Goal: Contribute content: Contribute content

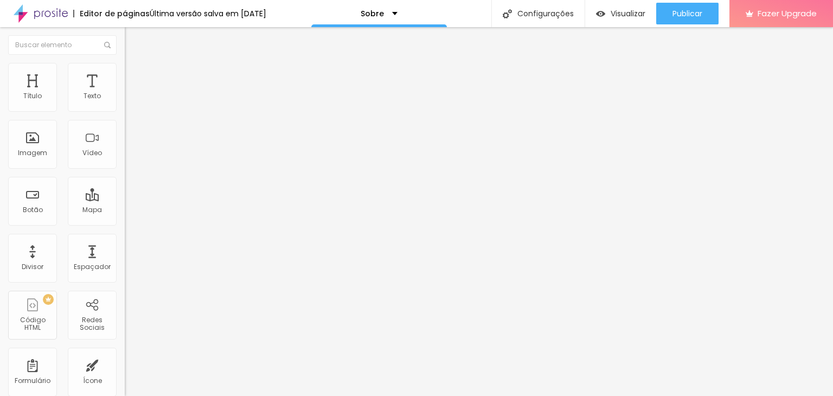
click at [125, 205] on div "Link" at bounding box center [187, 201] width 125 height 7
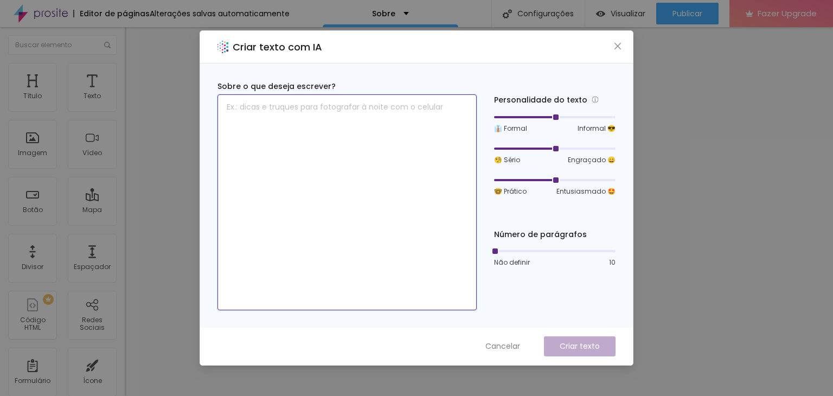
click at [401, 99] on textarea at bounding box center [346, 202] width 259 height 216
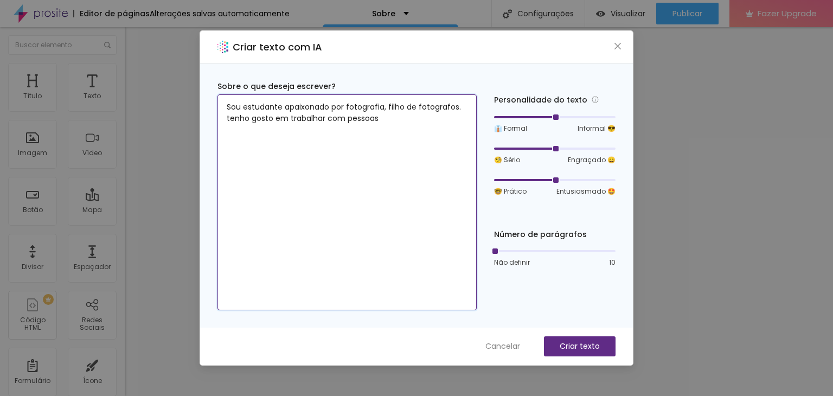
click at [284, 116] on textarea "Sou estudante apaixonado por fotografia, filho de fotografos. tenho gosto em tr…" at bounding box center [346, 202] width 259 height 216
click at [379, 125] on textarea "Sou estudante apaixonado por fotografia, filho de fotografos. tenho gosto de tr…" at bounding box center [346, 202] width 259 height 216
click at [284, 130] on textarea "Sou estudante apaixonado por fotografia, filho de fotografos. tenho gosto de tr…" at bounding box center [346, 202] width 259 height 216
click at [319, 135] on textarea "Sou estudante apaixonado por fotografia, filho de fotografos. tenho gosto de tr…" at bounding box center [346, 202] width 259 height 216
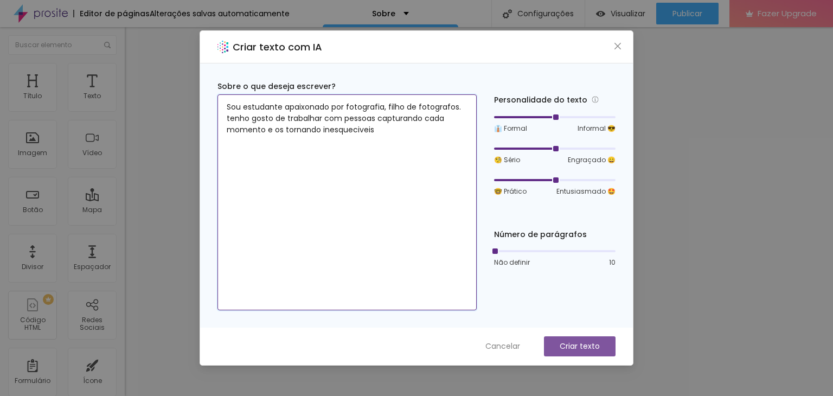
type textarea "Sou estudante apaixonado por fotografia, filho de fotografos. tenho gosto de tr…"
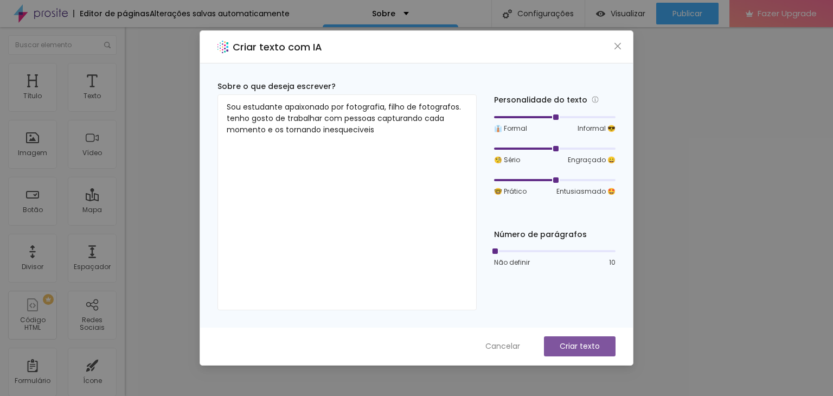
click at [563, 353] on button "Criar texto" at bounding box center [580, 346] width 72 height 20
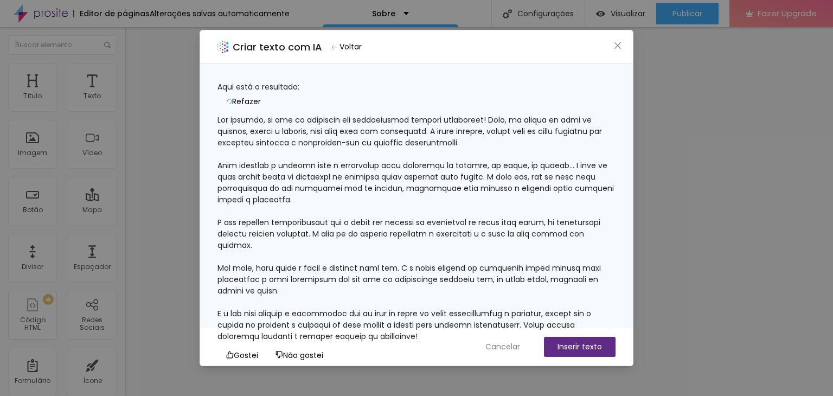
scroll to position [78, 0]
click at [345, 163] on div at bounding box center [416, 228] width 398 height 228
click at [388, 158] on div at bounding box center [416, 228] width 398 height 228
click at [557, 346] on button "Inserir texto" at bounding box center [580, 347] width 72 height 20
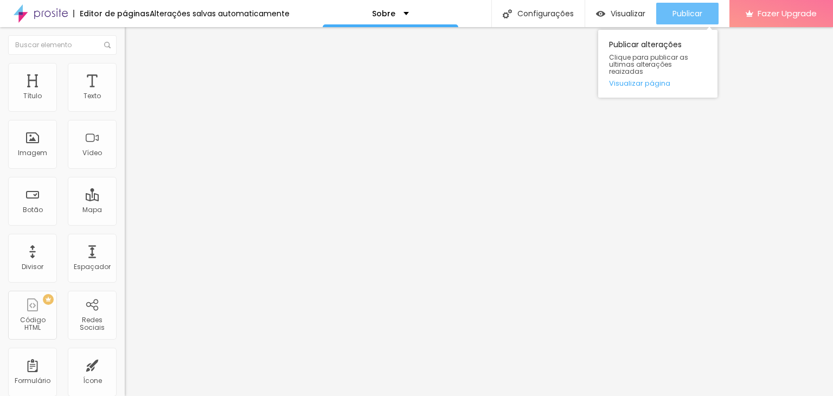
click at [694, 15] on span "Publicar" at bounding box center [687, 13] width 30 height 9
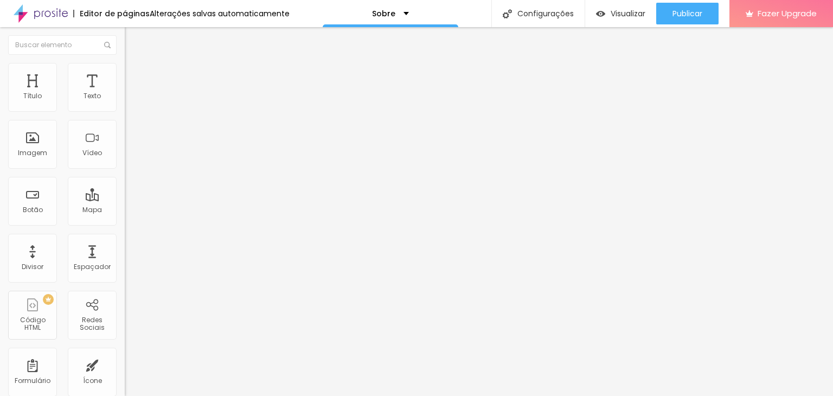
click at [125, 93] on span "Trocar imagem" at bounding box center [154, 88] width 59 height 9
drag, startPoint x: 369, startPoint y: 287, endPoint x: 532, endPoint y: 285, distance: 162.7
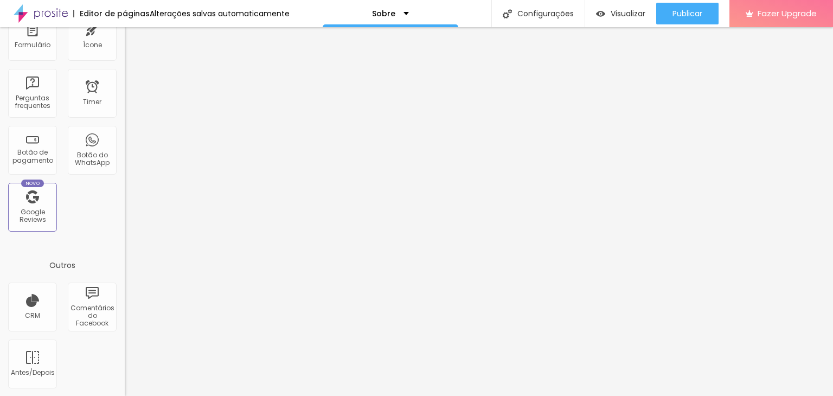
scroll to position [0, 0]
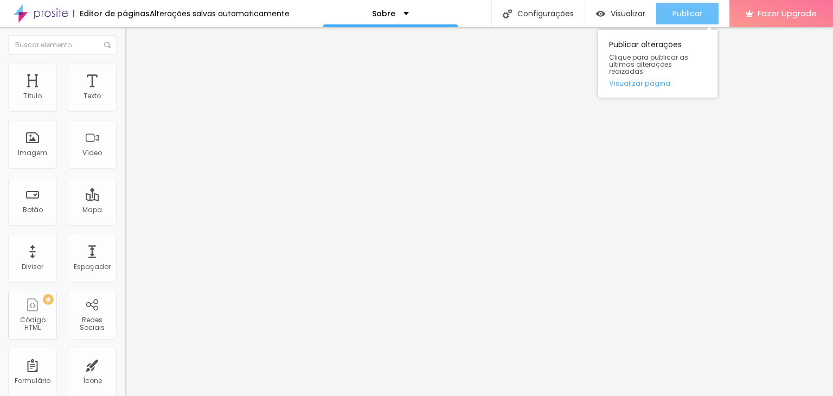
click at [672, 10] on span "Publicar" at bounding box center [687, 13] width 30 height 9
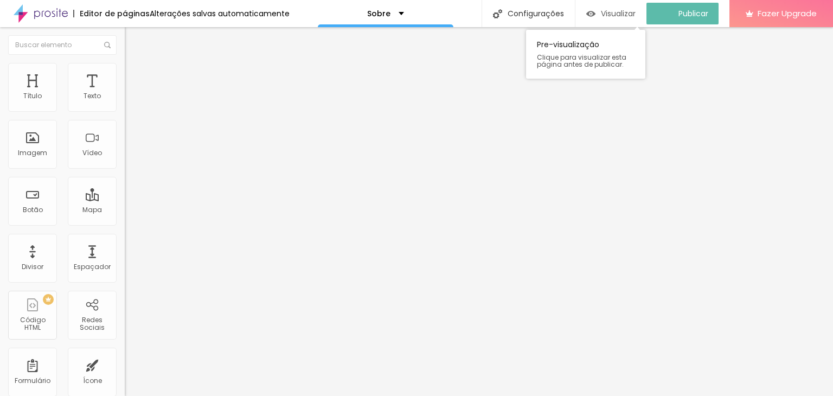
click at [607, 18] on div "Visualizar" at bounding box center [610, 14] width 49 height 22
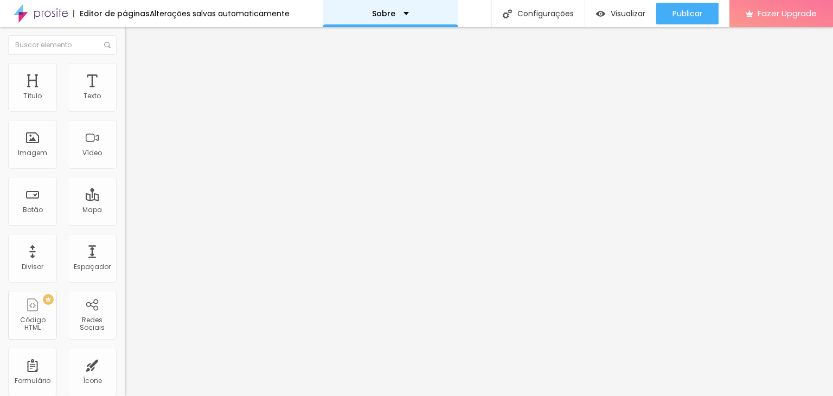
click at [382, 16] on p "Sobre" at bounding box center [383, 14] width 23 height 8
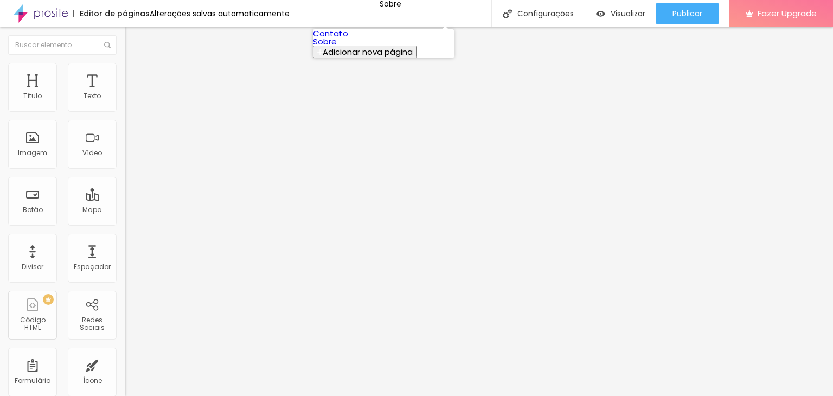
click at [348, 39] on link "Contato" at bounding box center [330, 33] width 35 height 11
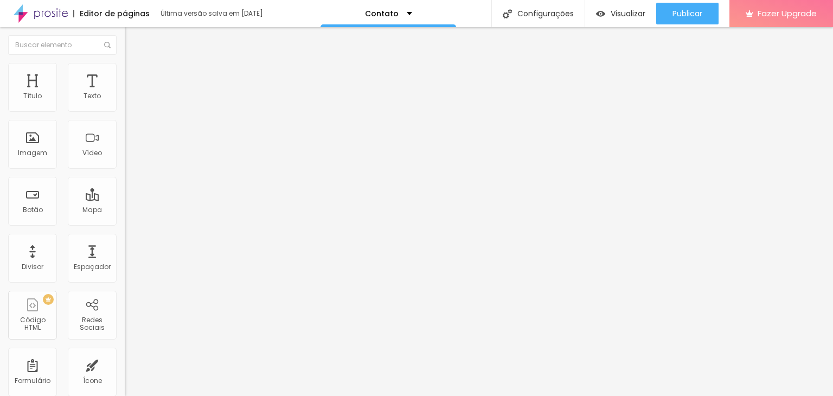
click at [125, 45] on button "Editar Mapa" at bounding box center [187, 39] width 125 height 25
click at [103, 210] on div "Mapa" at bounding box center [92, 201] width 49 height 49
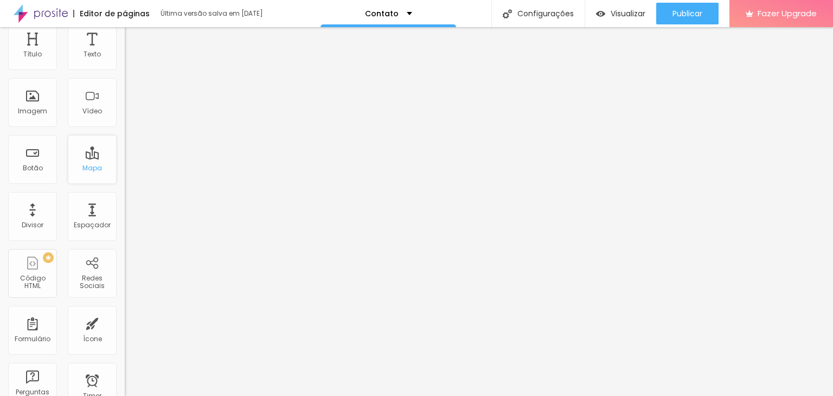
click at [83, 164] on div "Mapa" at bounding box center [92, 168] width 20 height 8
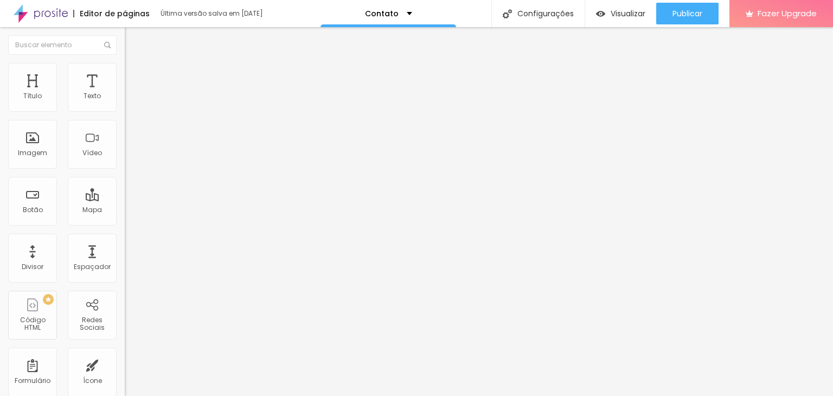
click at [134, 76] on span "Avançado" at bounding box center [152, 80] width 36 height 9
click at [125, 68] on li "Estilo" at bounding box center [187, 68] width 125 height 11
click at [125, 62] on img at bounding box center [130, 57] width 10 height 10
click at [125, 102] on input "Alboom Brasil" at bounding box center [190, 96] width 130 height 11
type input "A"
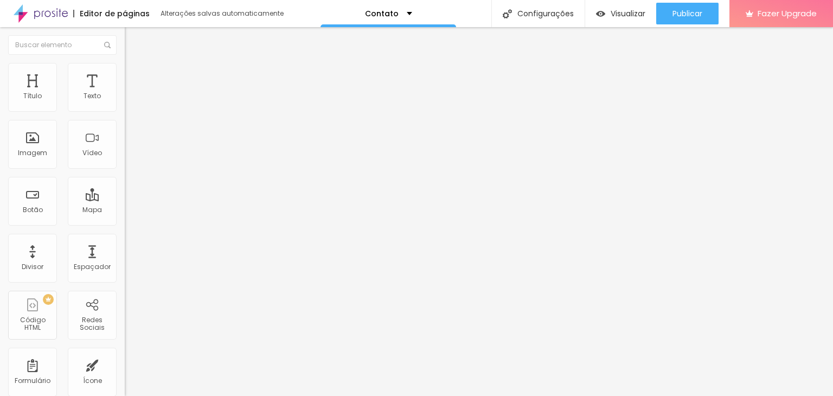
scroll to position [0, 31]
type input "avenida desembargador moreira, 3055"
type input "14"
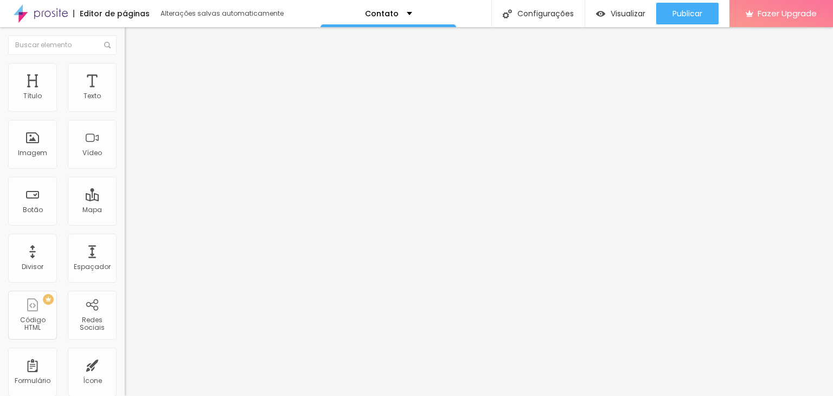
type input "13"
drag, startPoint x: 57, startPoint y: 168, endPoint x: 46, endPoint y: 168, distance: 11.4
click at [125, 274] on input "range" at bounding box center [160, 278] width 70 height 9
type input "14"
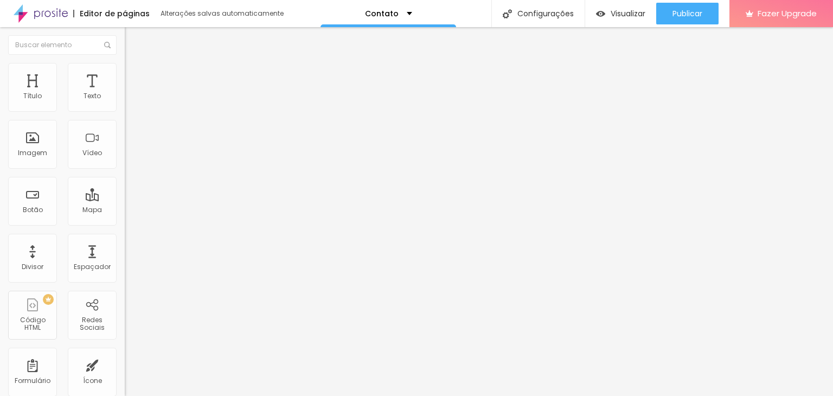
type input "14"
type input "15"
type input "16"
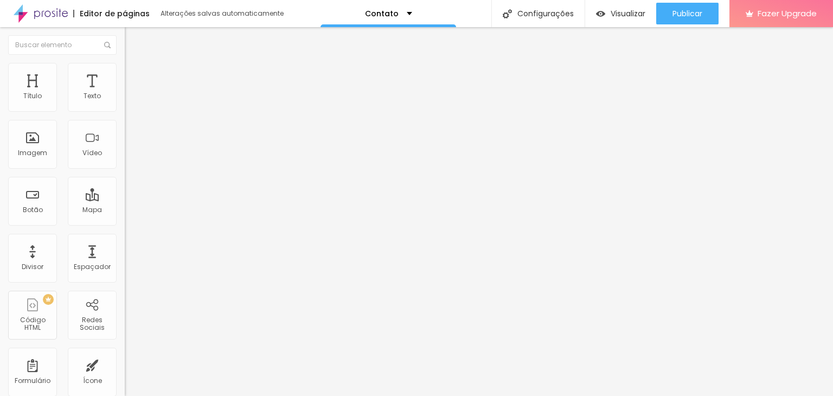
type input "17"
type input "18"
drag, startPoint x: 46, startPoint y: 168, endPoint x: 79, endPoint y: 173, distance: 34.1
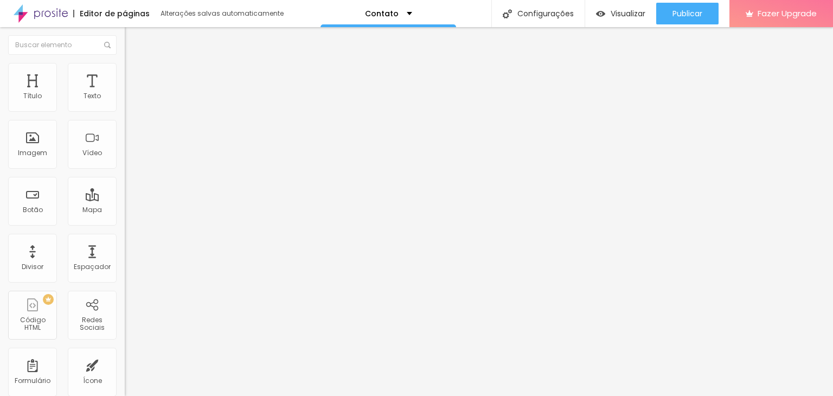
click at [125, 274] on input "range" at bounding box center [160, 278] width 70 height 9
drag, startPoint x: 79, startPoint y: 173, endPoint x: 66, endPoint y: 174, distance: 13.6
click at [125, 274] on div at bounding box center [187, 279] width 125 height 10
type input "17"
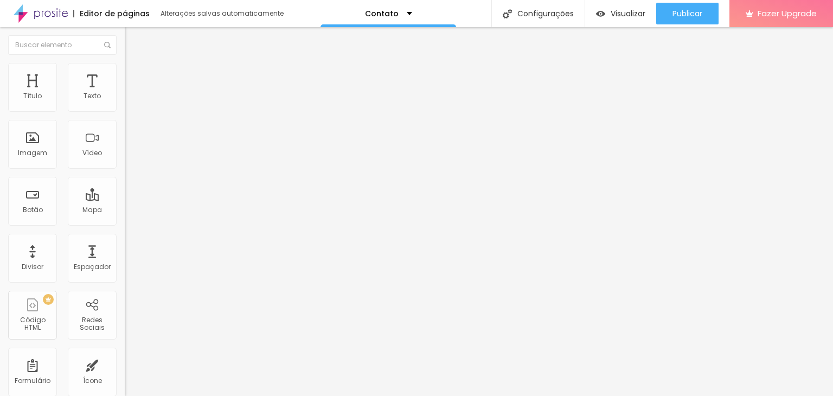
type input "16"
drag, startPoint x: 76, startPoint y: 171, endPoint x: 63, endPoint y: 170, distance: 13.1
type input "16"
click at [125, 274] on input "range" at bounding box center [160, 278] width 70 height 9
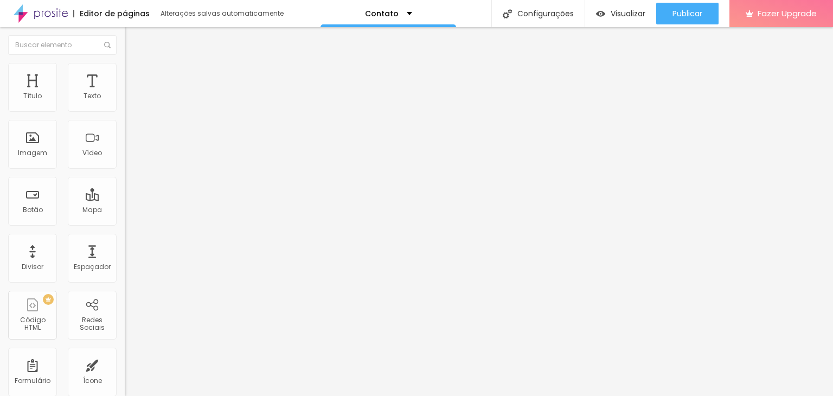
click at [125, 74] on img at bounding box center [130, 79] width 10 height 10
type input "3"
type input "7"
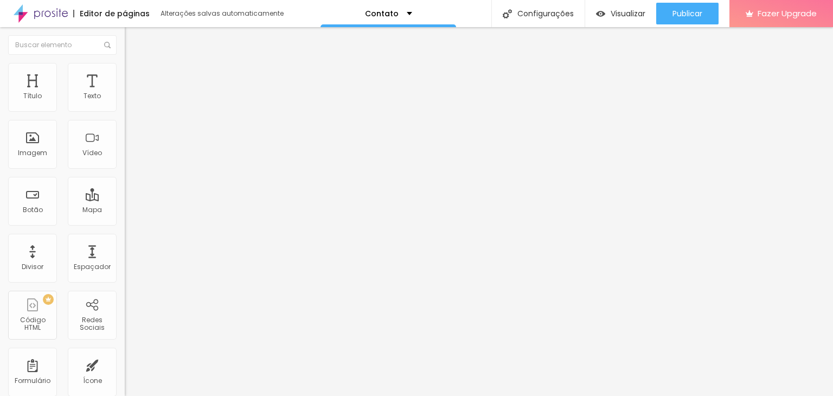
type input "13"
type input "14"
type input "15"
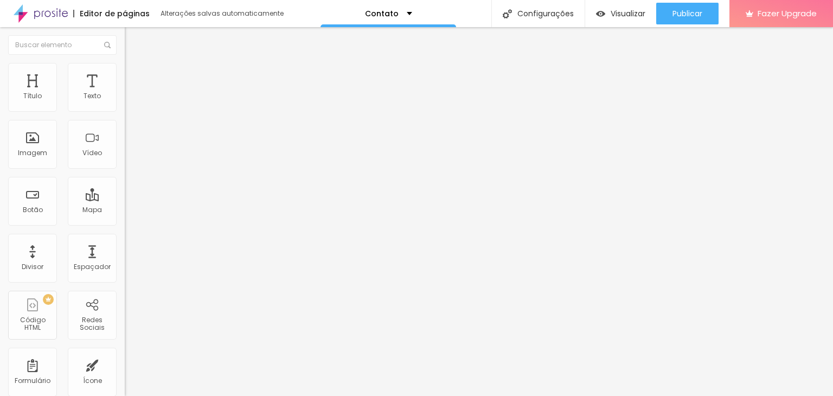
type input "15"
type input "16"
type input "17"
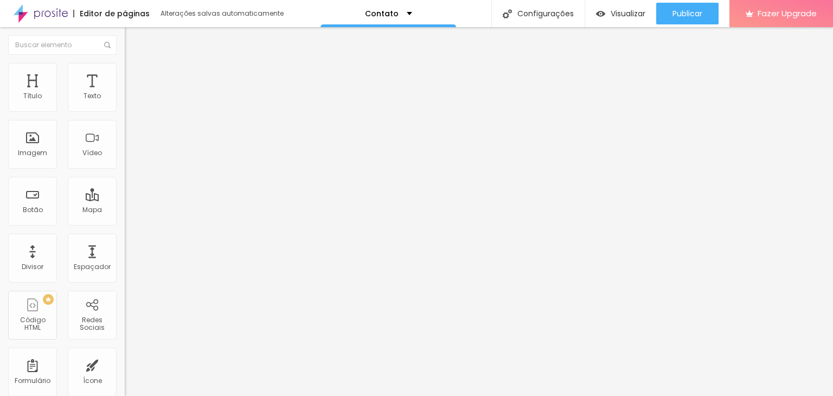
type input "18"
type input "19"
type input "20"
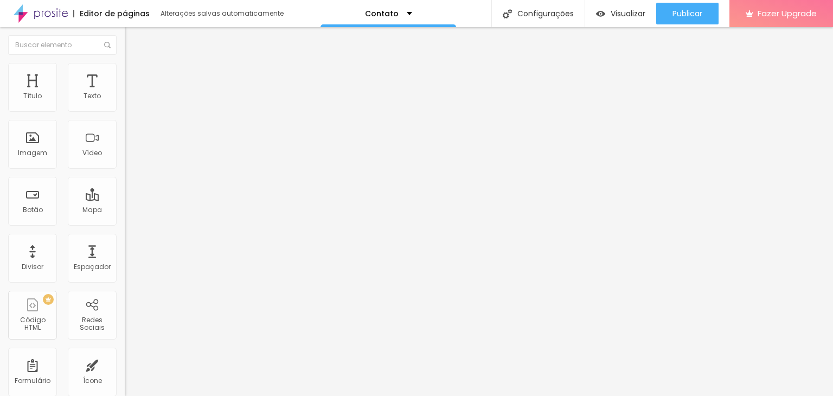
type input "20"
type input "21"
type input "22"
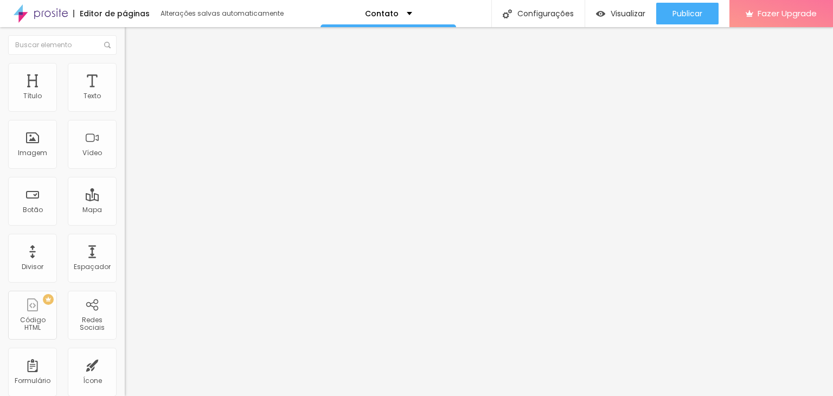
type input "23"
type input "24"
type input "25"
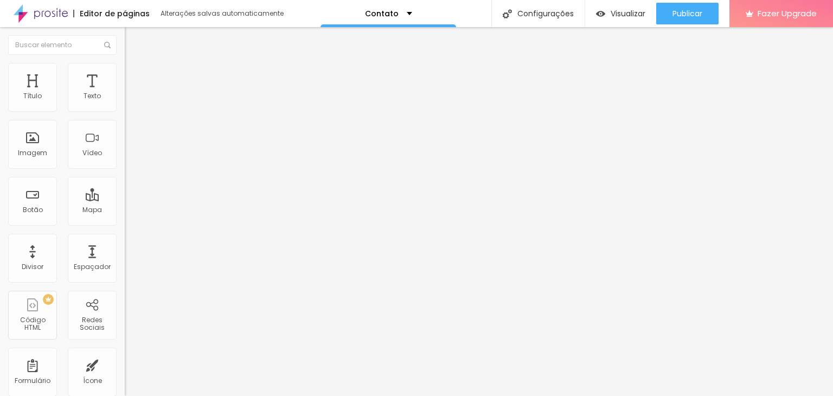
type input "25"
type input "26"
type input "27"
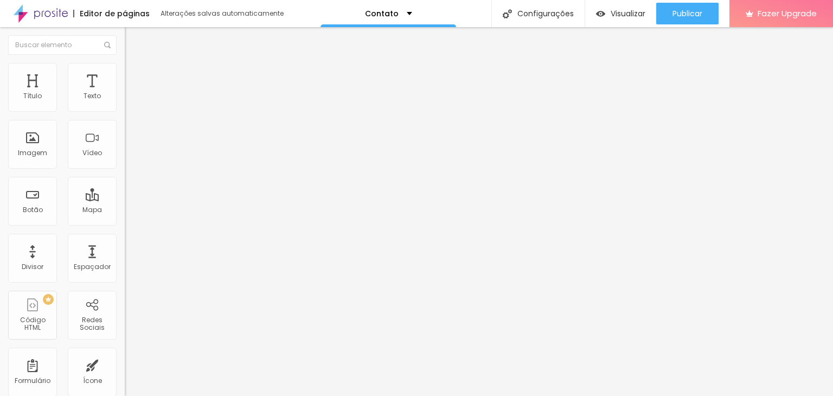
type input "28"
type input "29"
type input "30"
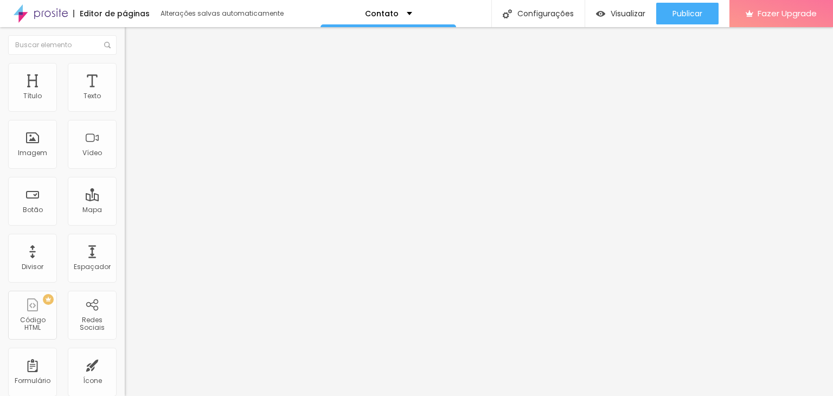
type input "30"
type input "31"
type input "32"
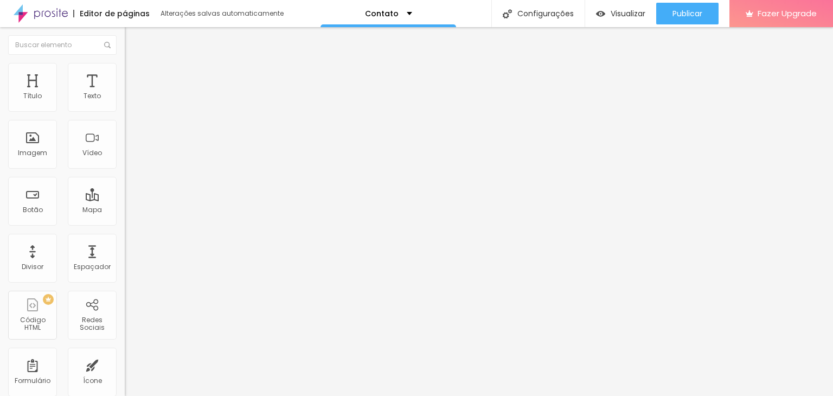
type input "33"
type input "34"
type input "33"
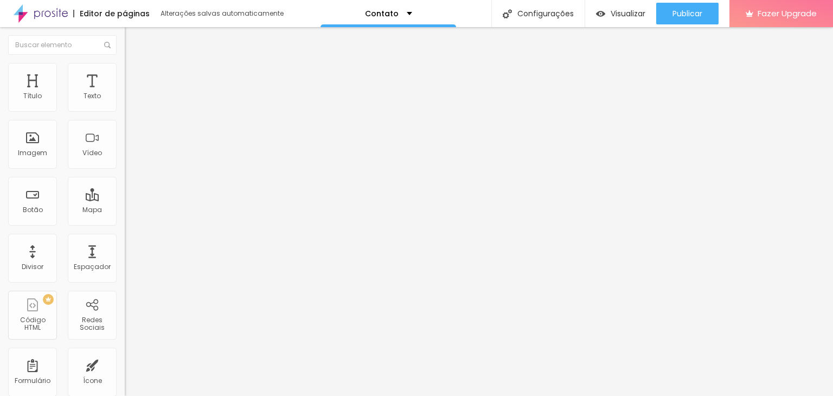
type input "33"
type input "32"
type input "31"
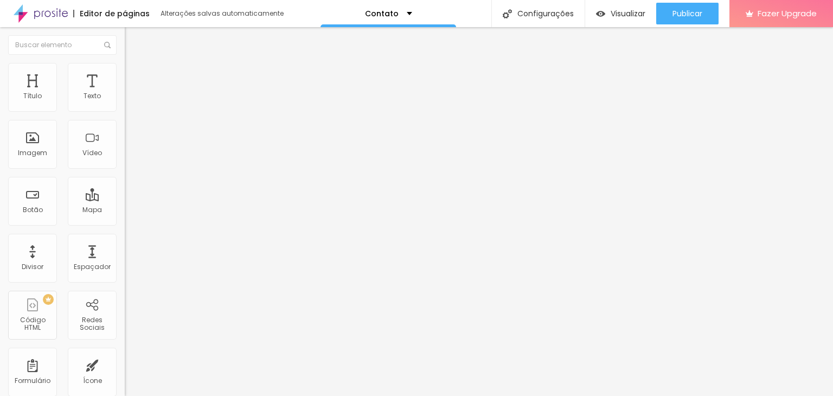
type input "30"
type input "29"
type input "23"
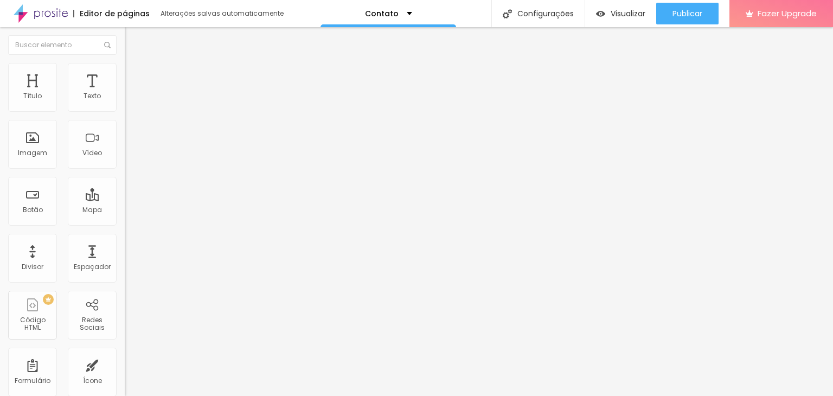
type input "23"
type input "22"
type input "19"
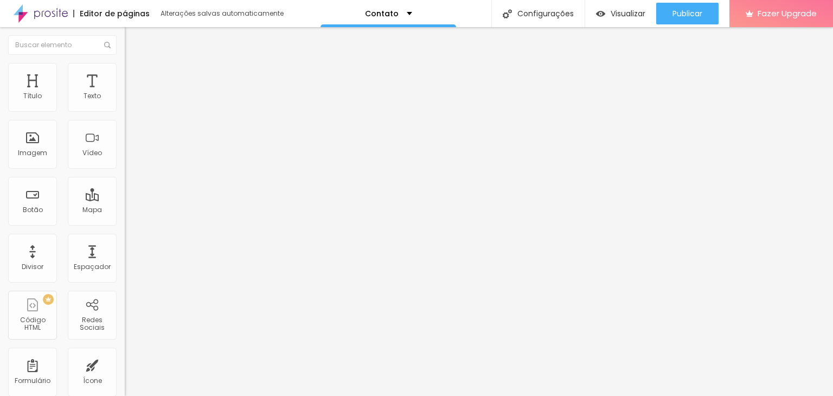
type input "16"
type input "12"
type input "10"
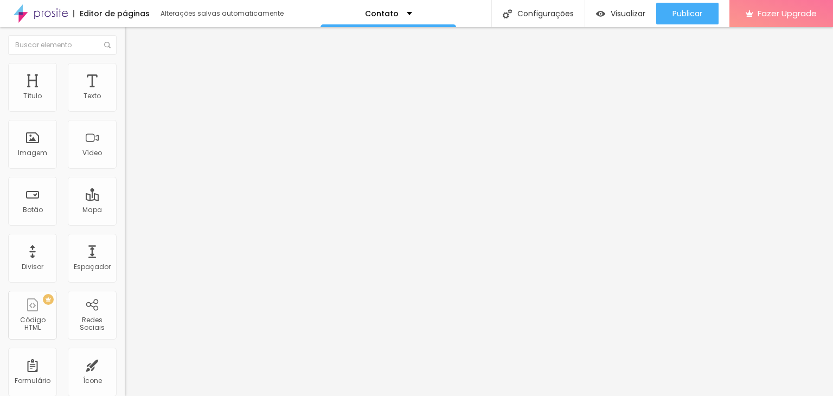
type input "10"
type input "8"
type input "7"
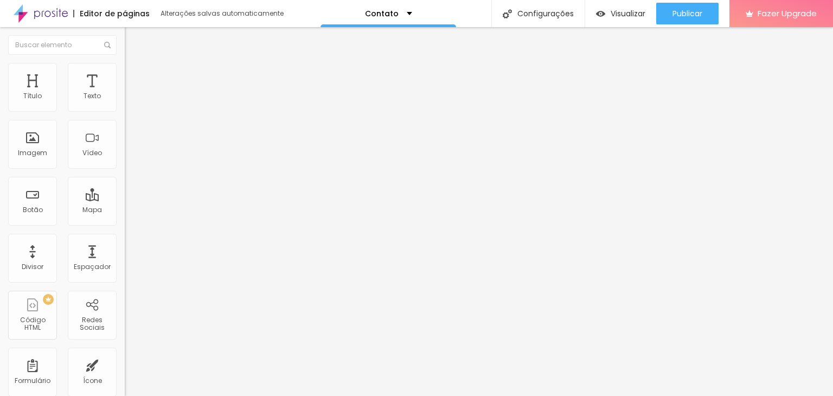
type input "5"
type input "3"
type input "1"
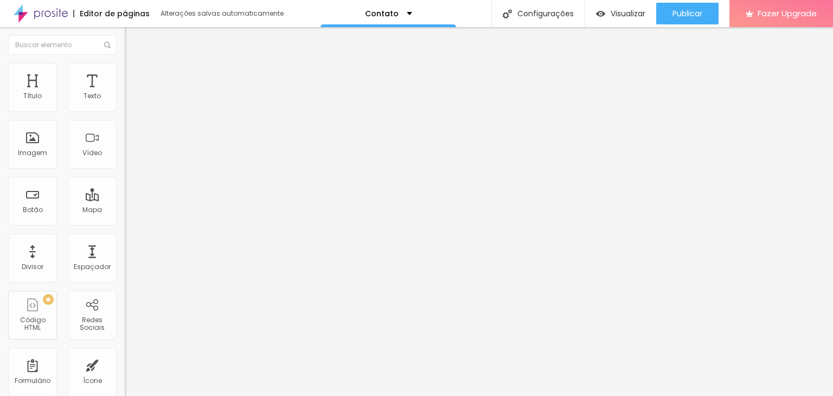
type input "1"
type input "0"
click at [125, 210] on input "range" at bounding box center [160, 214] width 70 height 9
type input "7"
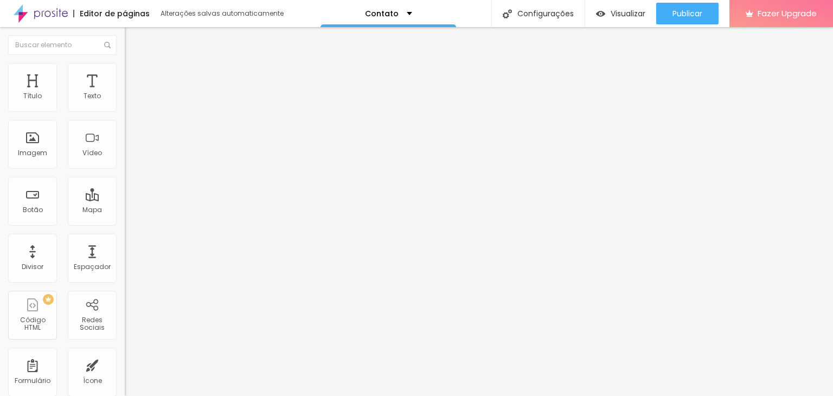
type input "7"
type input "18"
type input "30"
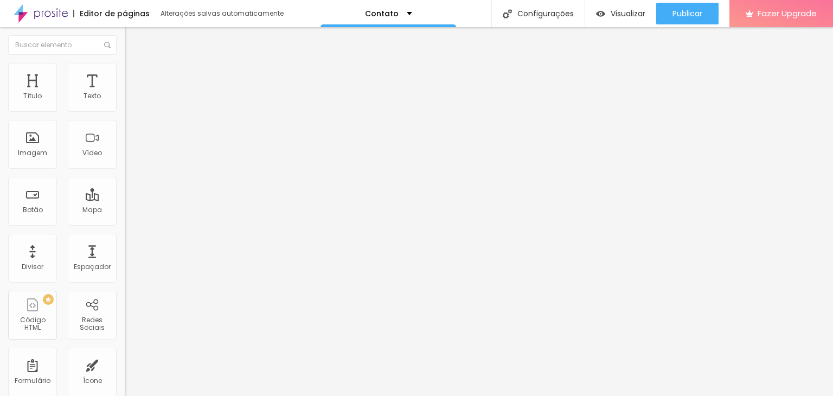
type input "40"
type input "45"
type input "47"
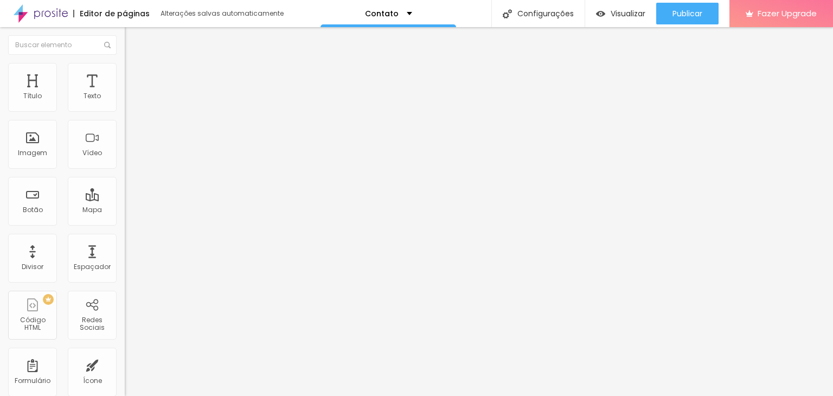
type input "47"
type input "49"
type input "50"
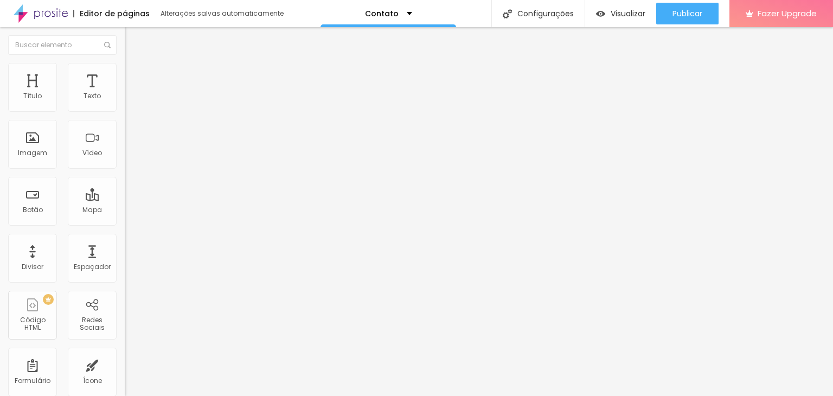
type input "52"
type input "54"
type input "55"
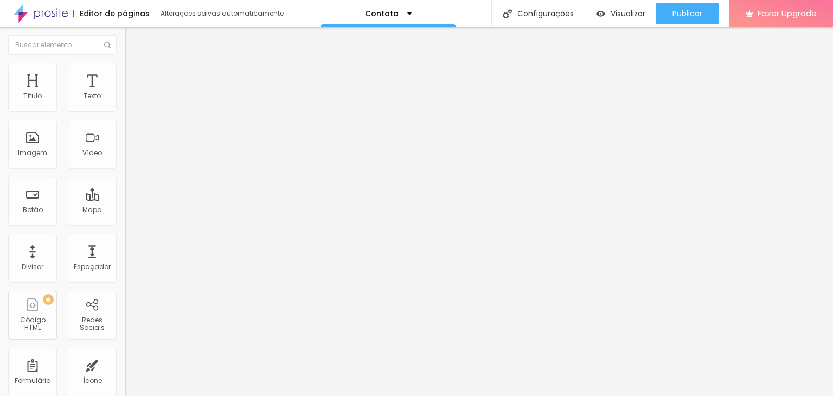
type input "55"
type input "56"
type input "58"
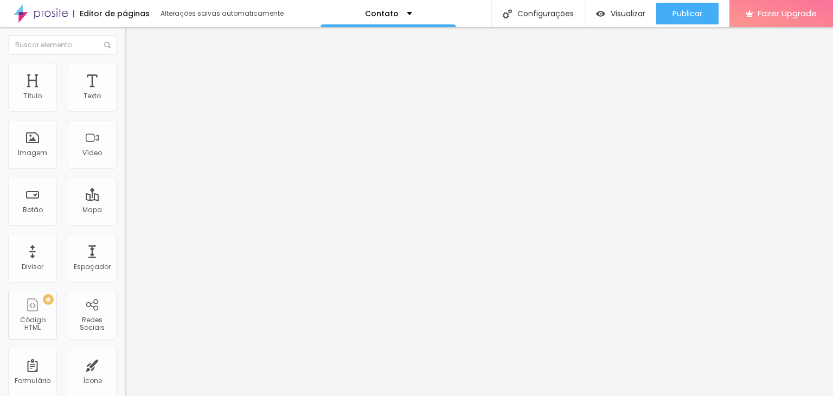
type input "60"
type input "61"
type input "62"
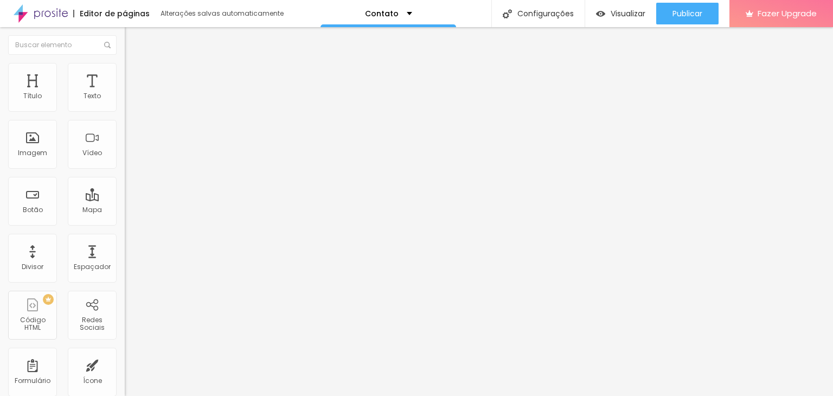
type input "62"
type input "63"
type input "62"
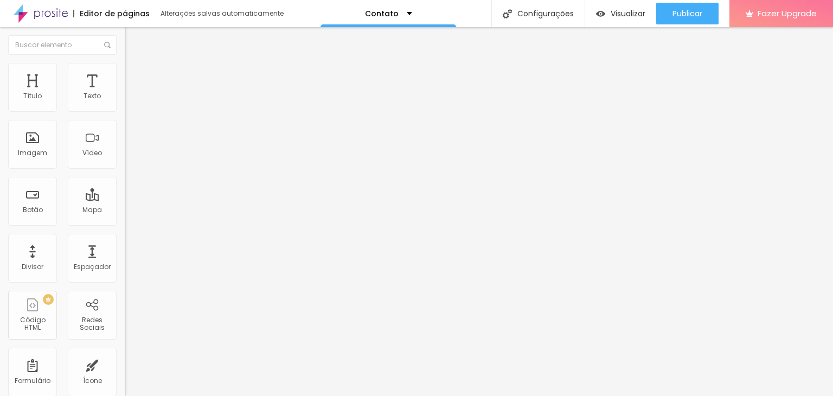
type input "61"
type input "59"
type input "58"
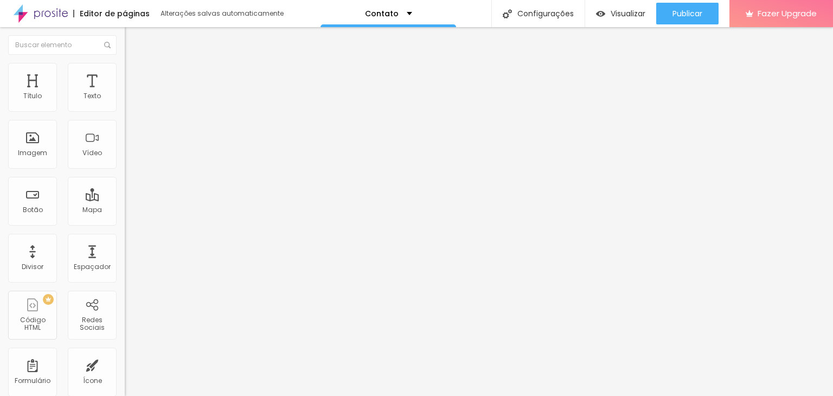
type input "58"
type input "56"
type input "53"
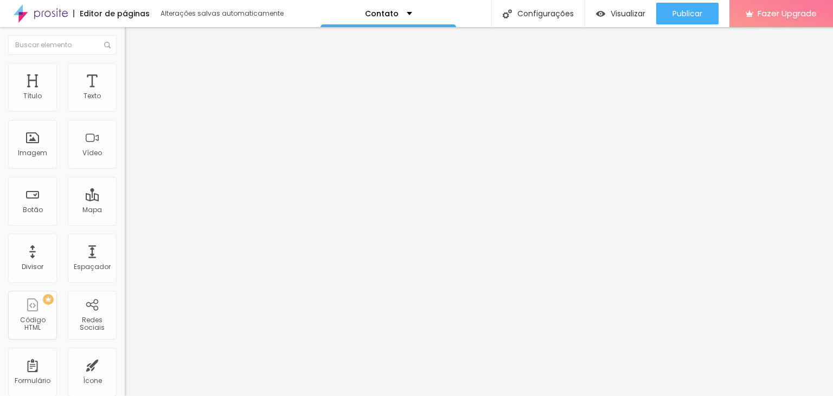
type input "51"
type input "48"
type input "44"
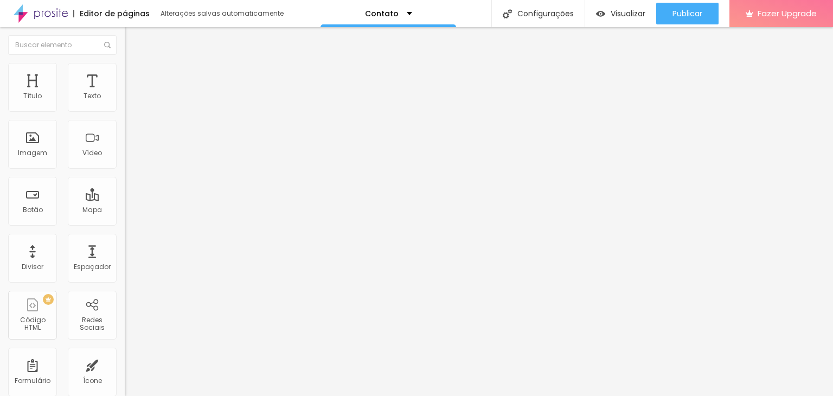
type input "44"
type input "41"
type input "37"
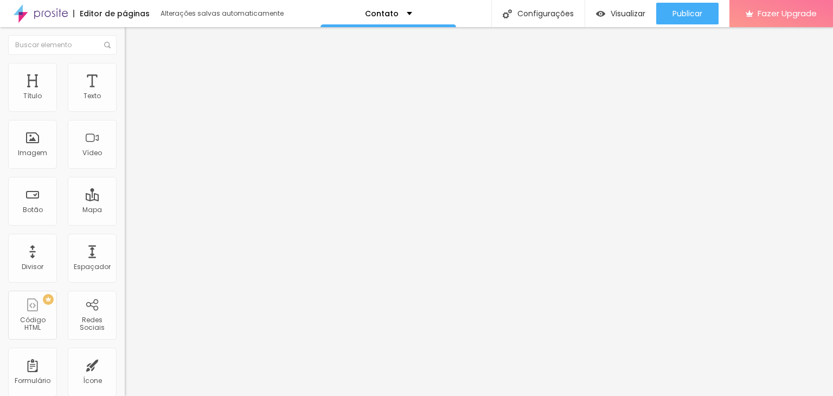
type input "35"
type input "33"
type input "31"
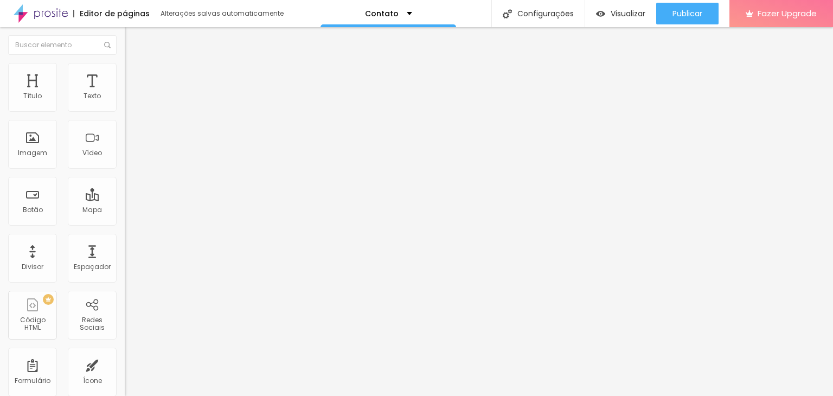
type input "31"
type input "30"
type input "28"
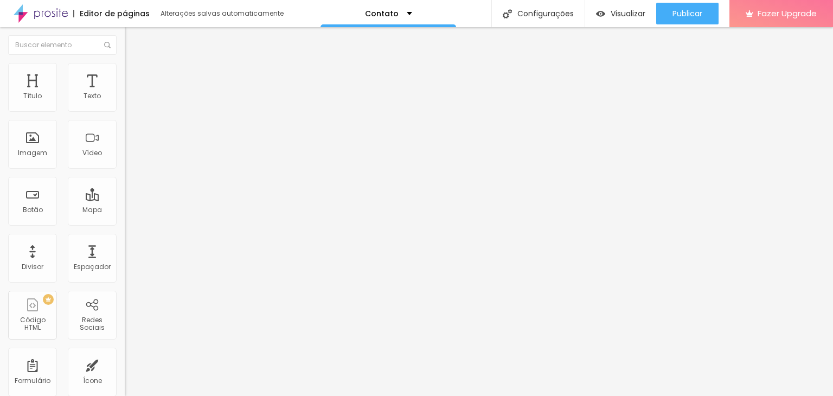
type input "24"
type input "22"
type input "20"
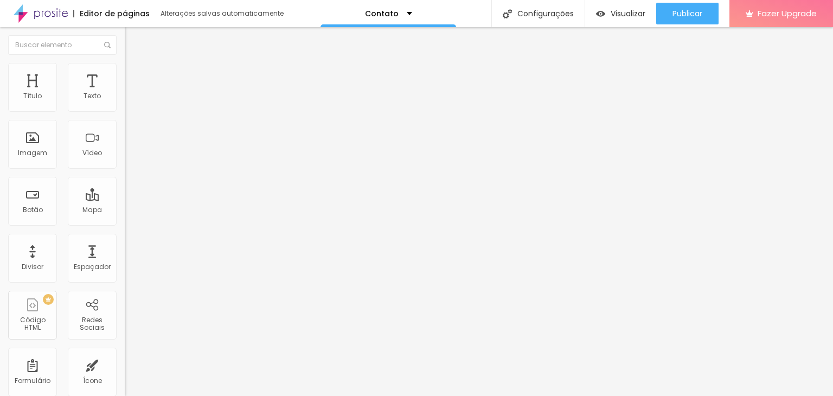
type input "20"
type input "19"
type input "17"
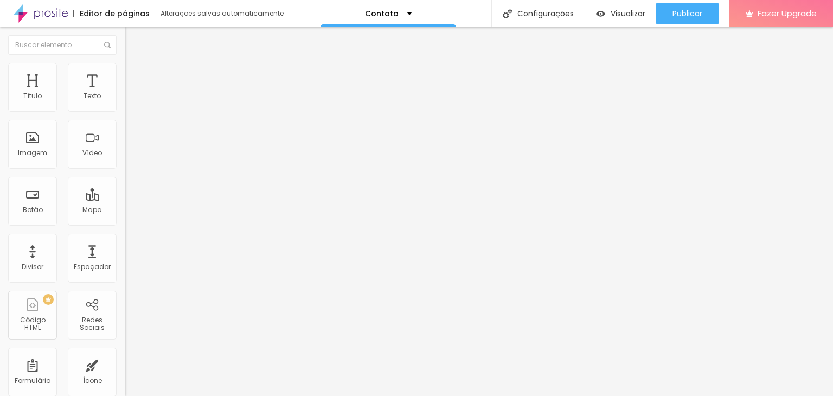
type input "16"
type input "15"
type input "13"
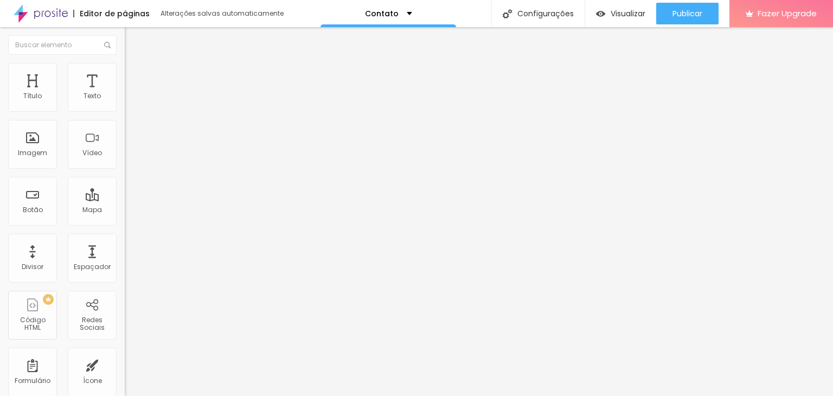
type input "13"
type input "12"
type input "10"
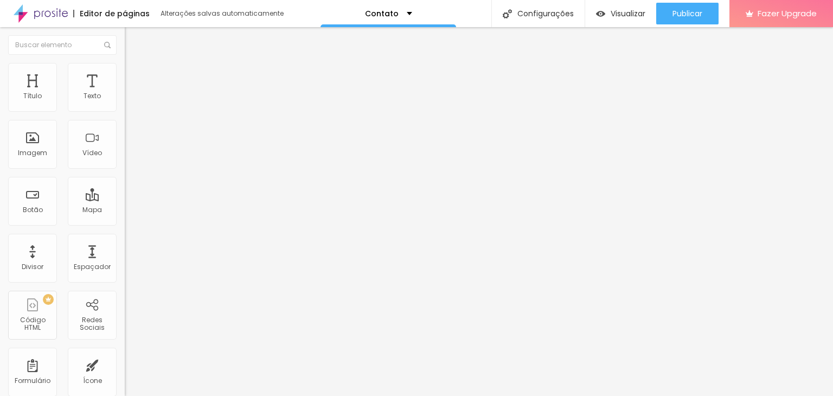
type input "9"
type input "7"
type input "6"
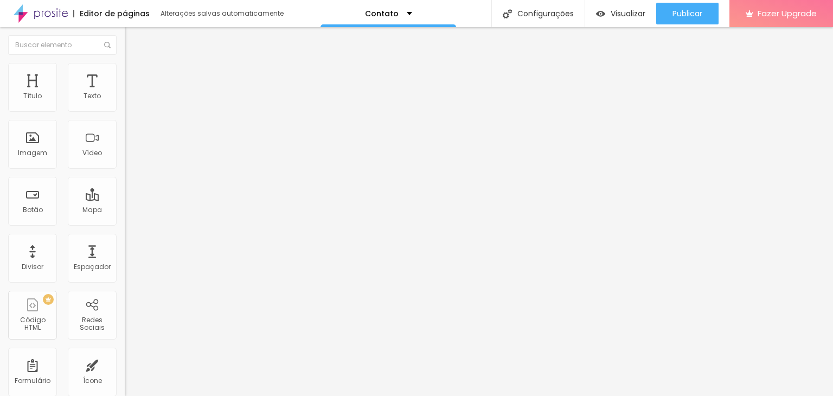
type input "6"
type input "5"
type input "4"
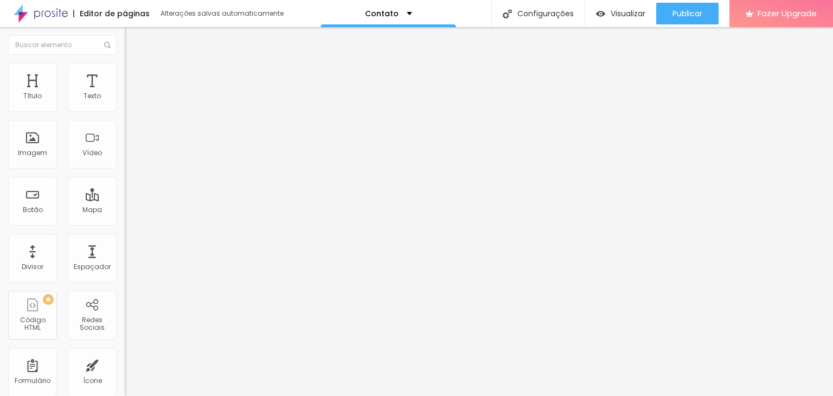
type input "3"
drag, startPoint x: 25, startPoint y: 127, endPoint x: 9, endPoint y: 130, distance: 17.0
click at [125, 364] on input "range" at bounding box center [160, 368] width 70 height 9
click at [125, 72] on li "Estilo" at bounding box center [187, 68] width 125 height 11
drag, startPoint x: 111, startPoint y: 114, endPoint x: 76, endPoint y: 115, distance: 34.7
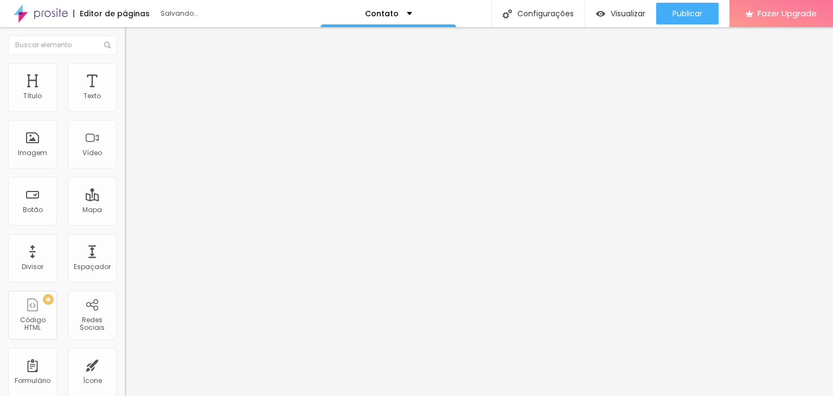
click at [125, 111] on input "range" at bounding box center [160, 106] width 70 height 9
drag, startPoint x: 41, startPoint y: 146, endPoint x: 19, endPoint y: 151, distance: 22.6
click at [125, 139] on input "range" at bounding box center [160, 134] width 70 height 9
click at [125, 63] on li "Conteúdo" at bounding box center [187, 57] width 125 height 11
click at [125, 33] on button "Editar Mapa" at bounding box center [187, 39] width 125 height 25
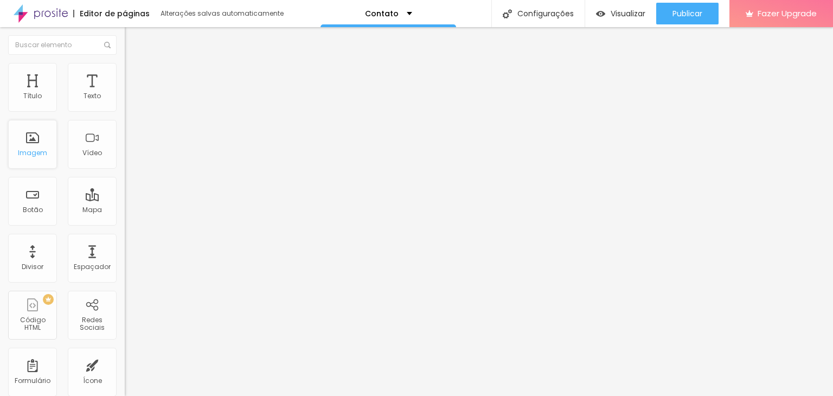
click at [27, 128] on div "Imagem" at bounding box center [32, 144] width 49 height 49
click at [48, 157] on div "Imagem" at bounding box center [32, 144] width 49 height 49
click at [41, 156] on div "Imagem" at bounding box center [32, 153] width 29 height 8
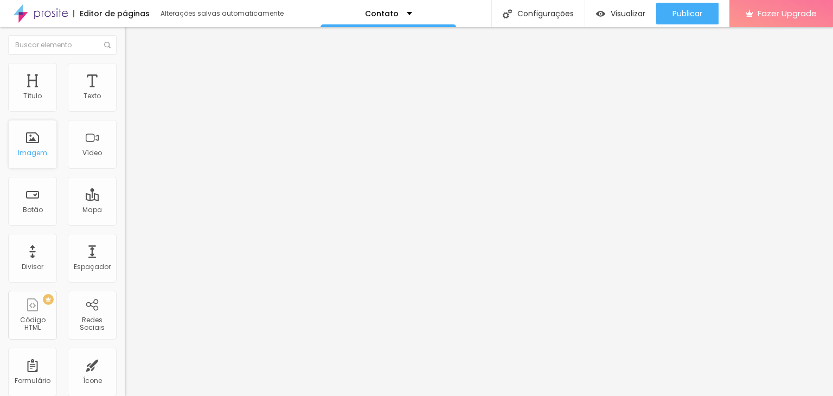
click at [41, 156] on div "Imagem" at bounding box center [32, 153] width 29 height 8
click at [48, 92] on div "Título" at bounding box center [32, 87] width 49 height 49
click at [90, 96] on div "Texto" at bounding box center [91, 96] width 17 height 8
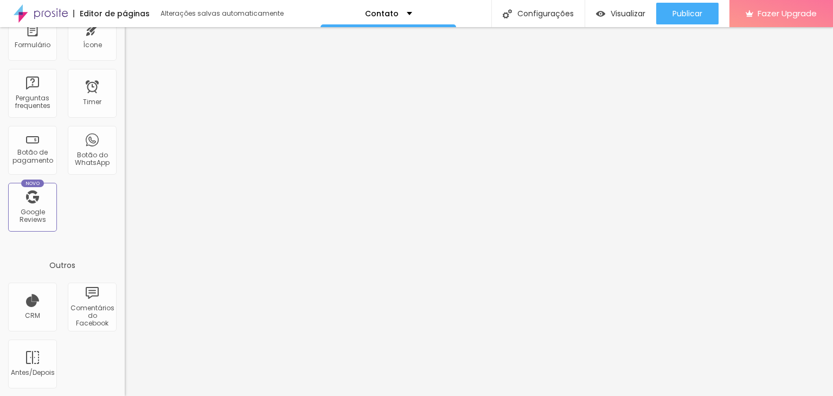
scroll to position [258, 0]
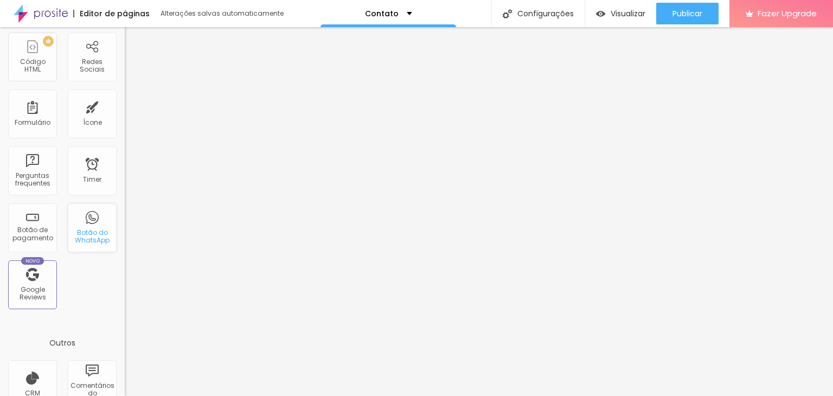
click at [87, 249] on div "Botão do WhatsApp" at bounding box center [92, 227] width 49 height 49
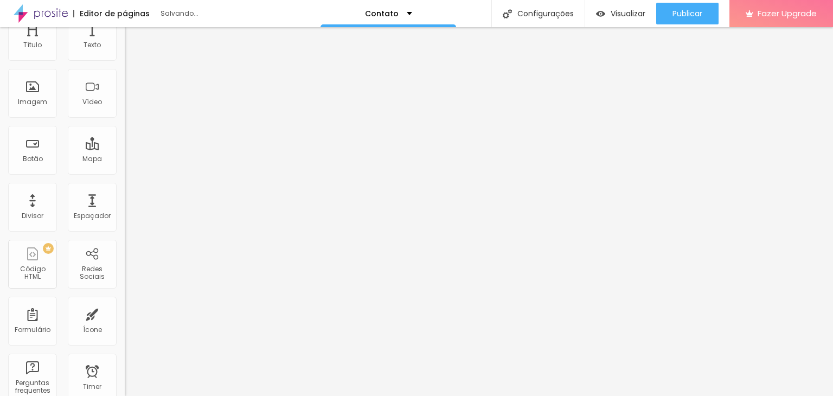
scroll to position [0, 0]
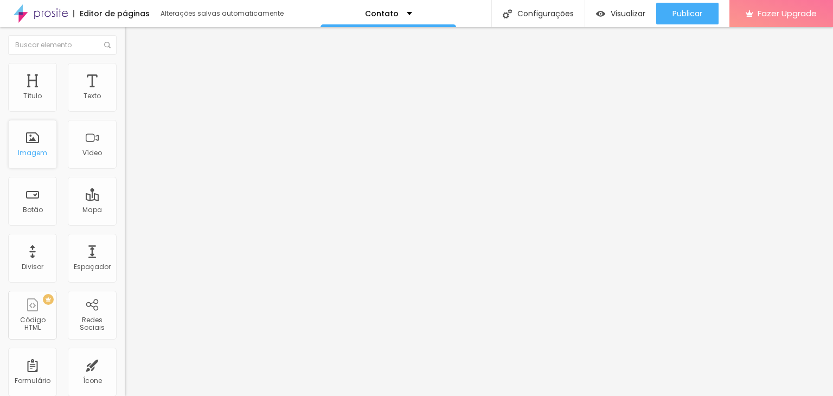
click at [41, 146] on div "Imagem" at bounding box center [32, 144] width 49 height 49
click at [125, 111] on input "text" at bounding box center [190, 105] width 130 height 11
click at [125, 375] on textarea "Olá, cheguei até você pela página {page_title} e gostaria de mais informações" at bounding box center [186, 384] width 123 height 18
drag, startPoint x: 70, startPoint y: 219, endPoint x: 38, endPoint y: 196, distance: 40.0
click at [125, 375] on textarea "Olá, cheguei até você pela página {page_title} e gostaria de mais informações" at bounding box center [186, 384] width 123 height 18
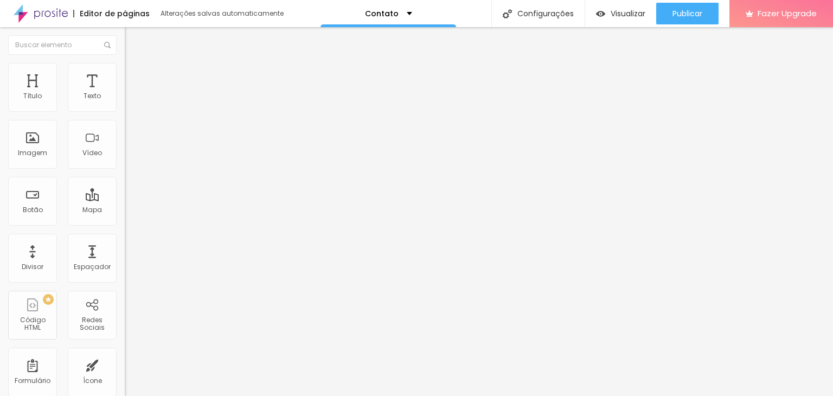
click at [125, 375] on textarea "Olá, cheguei até você pela página" at bounding box center [186, 384] width 123 height 18
drag, startPoint x: 50, startPoint y: 197, endPoint x: 55, endPoint y: 199, distance: 6.1
click at [125, 375] on textarea "Olá, cheguei até você pela sua página" at bounding box center [186, 384] width 123 height 18
click at [125, 333] on div "Editar Botão do WhatsApp Conteúdo Estilo Avançado Número do WhatsApp * (85)9866…" at bounding box center [187, 211] width 125 height 369
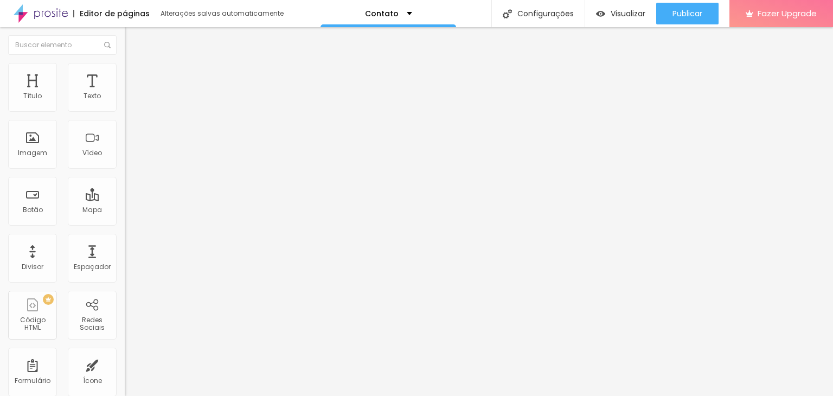
click at [125, 78] on li "Estilo" at bounding box center [187, 77] width 125 height 11
click at [125, 82] on li "Avançado" at bounding box center [187, 87] width 125 height 11
click at [125, 78] on img at bounding box center [130, 77] width 10 height 10
drag, startPoint x: 36, startPoint y: 174, endPoint x: 48, endPoint y: 174, distance: 11.9
click at [125, 323] on input "range" at bounding box center [160, 327] width 70 height 9
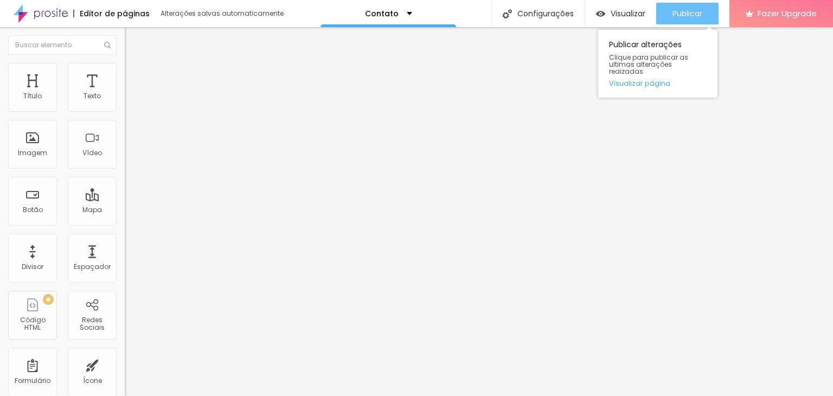
click at [667, 12] on button "Publicar" at bounding box center [687, 14] width 62 height 22
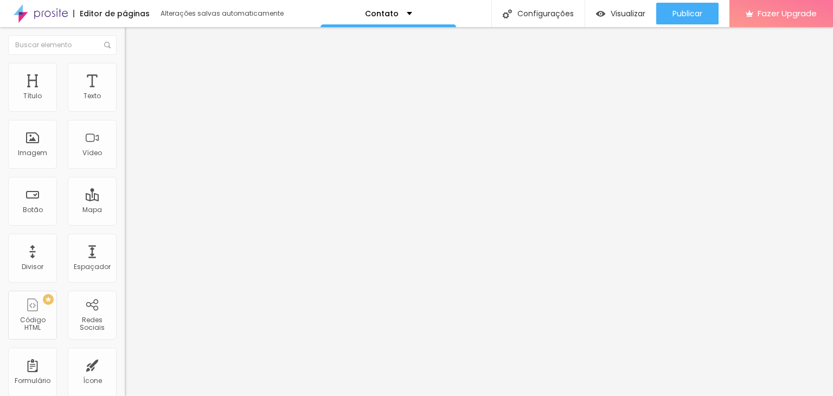
click at [36, 17] on img at bounding box center [41, 13] width 54 height 27
paste input "https://www.instagram.com/r.netop?igsh=MTR4cWs5NGZ0ZDBueQ=="
type input "h"
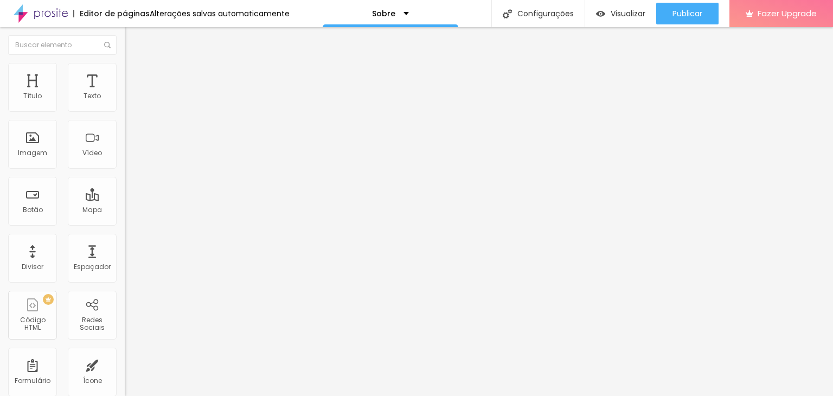
paste input "https://www.instagram.com/r.netop?igsh=MTR4cWs5NGZ0ZDBueQ=="
type input "https://www.instagram.com/r.netop?igsh=MTR4cWs5NGZ0ZDBueQ=="
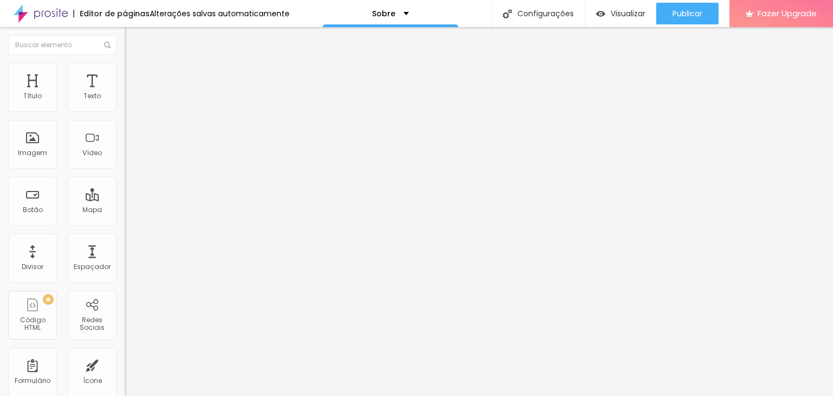
click at [125, 104] on div "Facebook" at bounding box center [187, 160] width 125 height 150
click at [125, 109] on div "Facebook" at bounding box center [187, 155] width 125 height 141
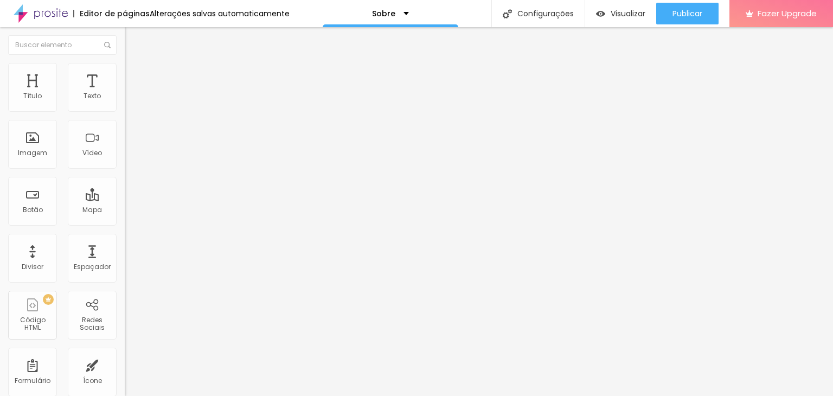
click at [125, 226] on img at bounding box center [129, 230] width 8 height 8
type input "https://www.instagram.com/r.netop?igsh=MTR4cWs5NGZ0ZDBueQ=="
click at [125, 232] on div "Editar Texto Estilo Avançado 16 Tamanho do texto 0 Espaço entre letras 1.3 Altu…" at bounding box center [187, 211] width 125 height 369
click at [125, 273] on div "Editar Texto Estilo Avançado 16 Tamanho do texto 0 Espaço entre letras 1.3 Altu…" at bounding box center [187, 211] width 125 height 369
click at [134, 75] on span "Avançado" at bounding box center [152, 70] width 36 height 9
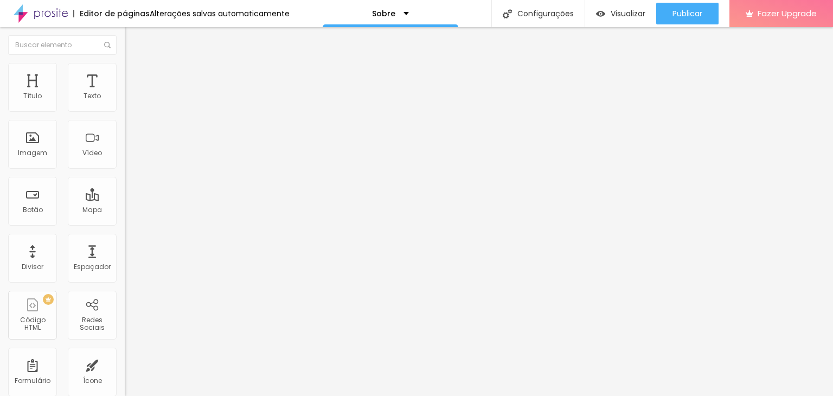
click at [125, 56] on li "Estilo" at bounding box center [187, 57] width 125 height 11
click at [133, 40] on div "Editar Texto" at bounding box center [164, 39] width 62 height 9
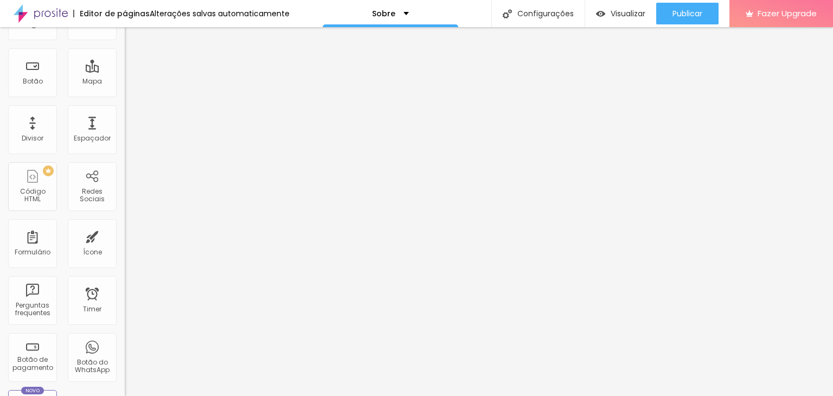
scroll to position [127, 0]
click at [79, 368] on div "Botão do WhatsApp" at bounding box center [91, 368] width 43 height 16
click at [98, 352] on div "Botão do WhatsApp" at bounding box center [92, 358] width 49 height 49
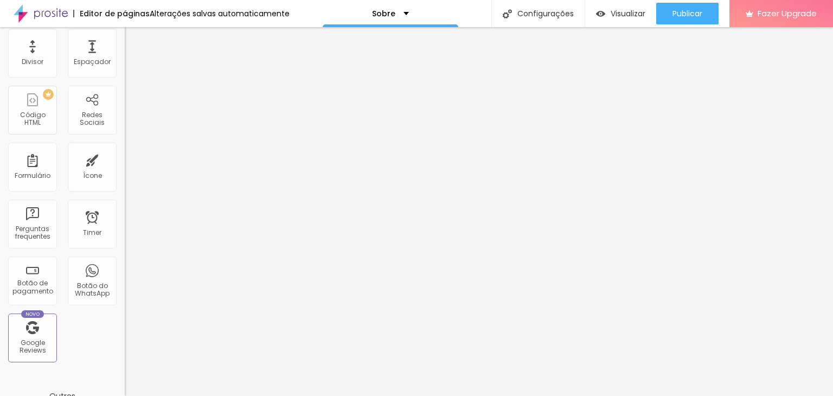
scroll to position [206, 0]
click at [85, 274] on div "Botão do WhatsApp" at bounding box center [92, 279] width 49 height 49
click at [83, 295] on div "Botão do WhatsApp" at bounding box center [91, 289] width 43 height 16
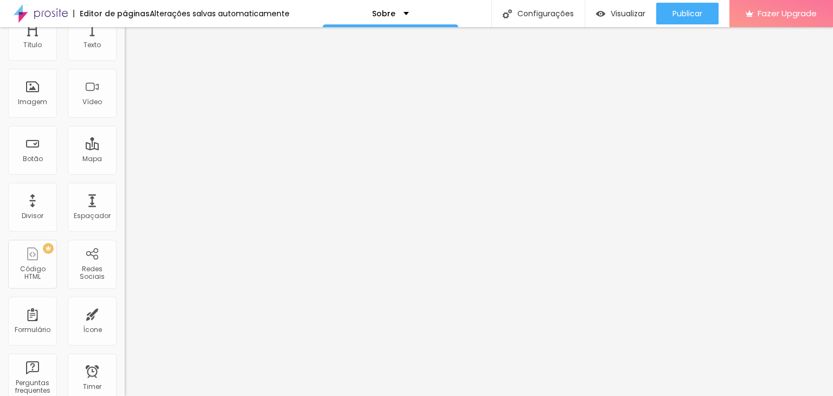
scroll to position [0, 0]
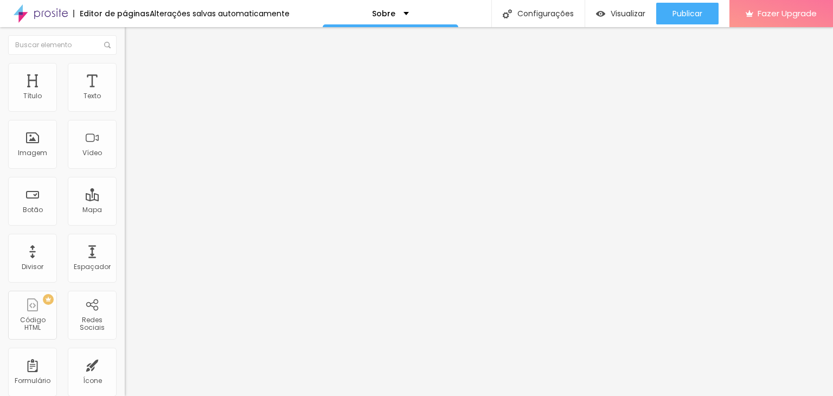
click at [125, 111] on input "text" at bounding box center [190, 105] width 130 height 11
type input "(85)98665-6768"
drag, startPoint x: 67, startPoint y: 217, endPoint x: 41, endPoint y: 198, distance: 31.4
click at [125, 375] on textarea "Olá, cheguei até você pela página {page_title} e gostaria de mais informações" at bounding box center [186, 384] width 123 height 18
click at [125, 375] on textarea "Olá, cheguei até você pela página" at bounding box center [186, 384] width 123 height 18
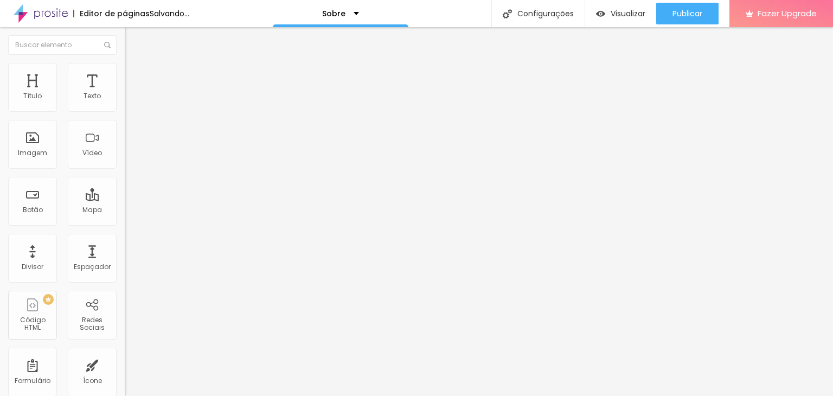
click at [125, 375] on textarea "Olá, cheguei até você pela sua página" at bounding box center [186, 384] width 123 height 18
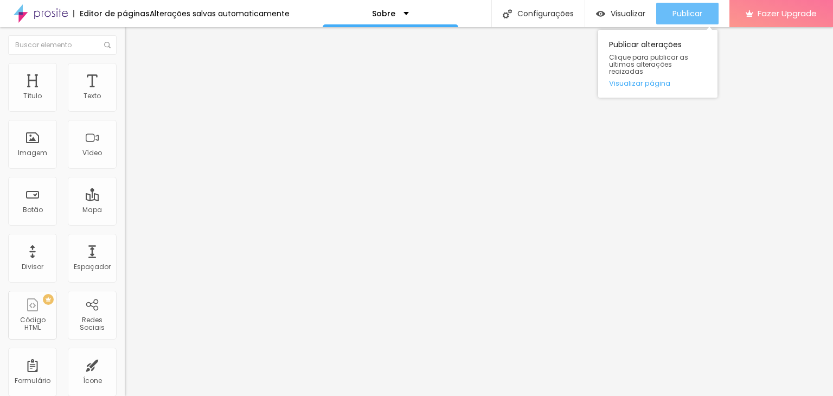
type textarea "Olá, cheguei até você pela sua página"
click at [697, 17] on span "Publicar" at bounding box center [687, 13] width 30 height 9
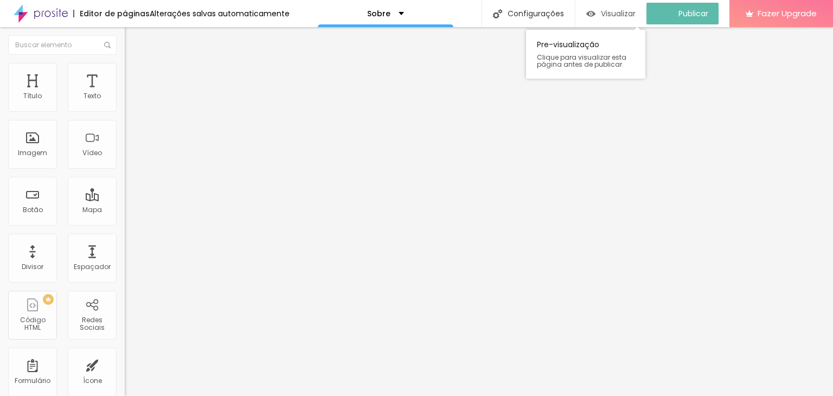
click at [615, 11] on span "Visualizar" at bounding box center [618, 13] width 35 height 9
